Goal: Information Seeking & Learning: Learn about a topic

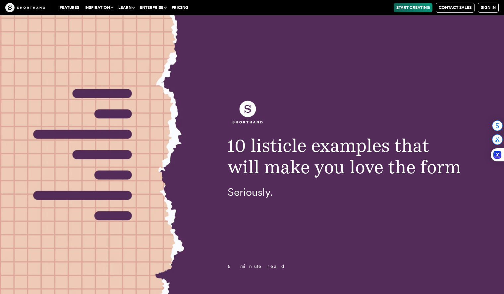
drag, startPoint x: 491, startPoint y: 230, endPoint x: 487, endPoint y: 230, distance: 3.3
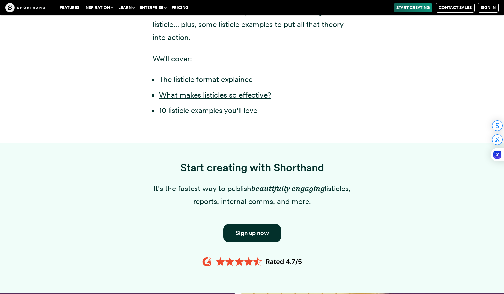
scroll to position [530, 0]
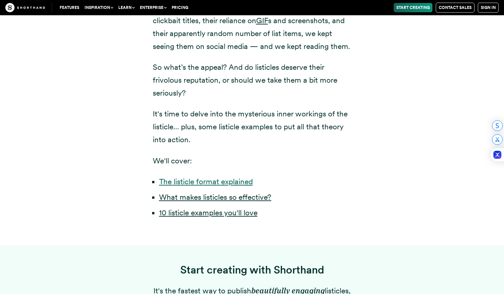
click at [242, 186] on link "The listicle format explained" at bounding box center [206, 181] width 94 height 9
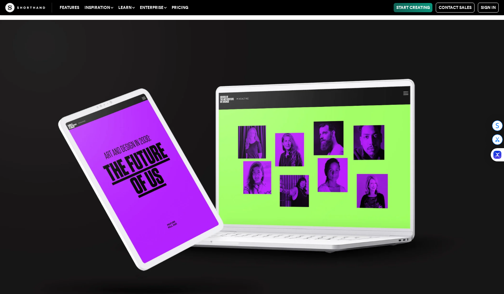
scroll to position [5759, 0]
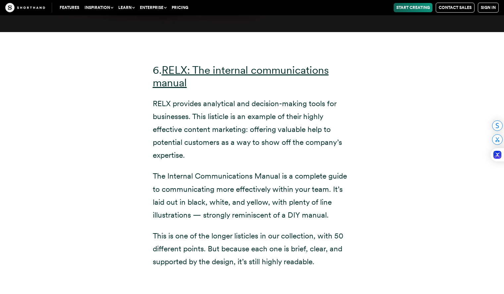
click at [138, 121] on div "6. RELX: The internal communications manual RELX provides analytical and decisi…" at bounding box center [252, 163] width 450 height 263
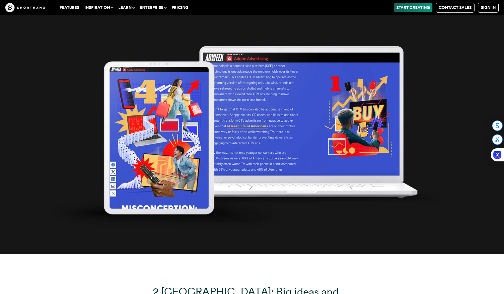
scroll to position [3099, 0]
